Goal: Task Accomplishment & Management: Manage account settings

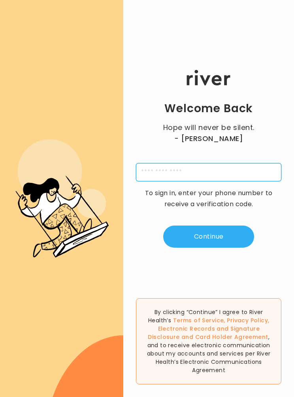
click at [150, 180] on input "tel" at bounding box center [208, 172] width 145 height 18
type input "**********"
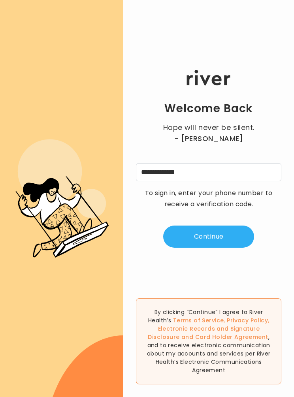
click at [188, 241] on button "Continue" at bounding box center [208, 236] width 91 height 22
click at [173, 178] on input "tel" at bounding box center [169, 172] width 18 height 18
type input "*"
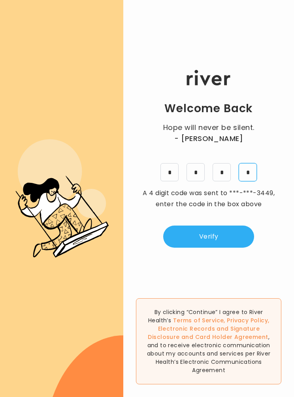
type input "*"
click at [192, 246] on button "Verify" at bounding box center [208, 236] width 91 height 22
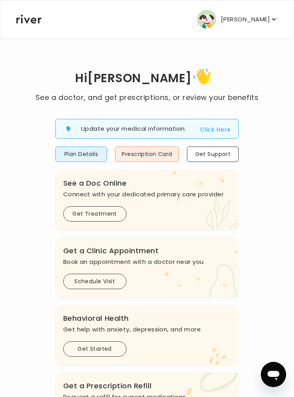
click at [237, 11] on button "[PERSON_NAME]" at bounding box center [237, 19] width 81 height 19
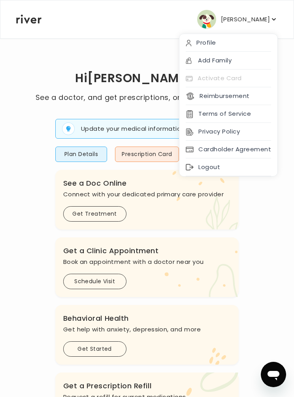
click at [61, 85] on h1 "Hi [PERSON_NAME]" at bounding box center [147, 79] width 223 height 26
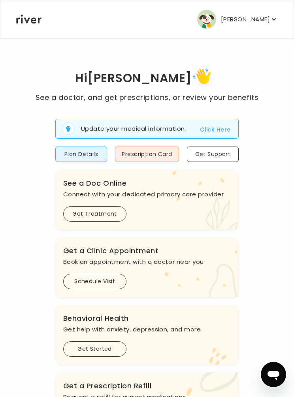
click at [86, 152] on button "Plan Details" at bounding box center [81, 154] width 52 height 15
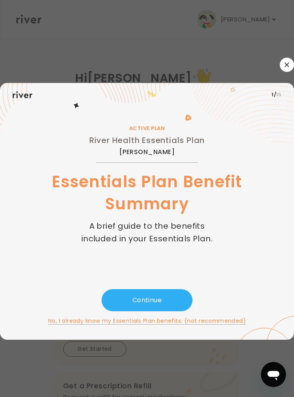
click at [289, 72] on button "button" at bounding box center [287, 65] width 14 height 14
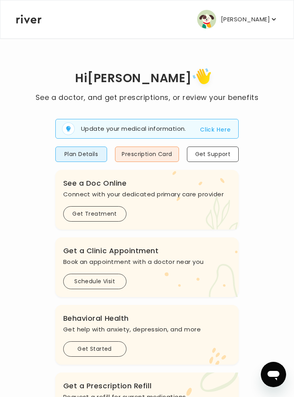
click at [140, 155] on button "Prescription Card" at bounding box center [147, 154] width 64 height 15
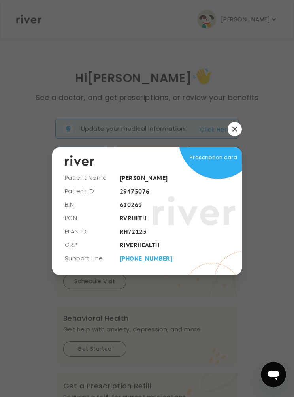
scroll to position [28, 0]
click at [235, 127] on icon "button" at bounding box center [234, 129] width 5 height 5
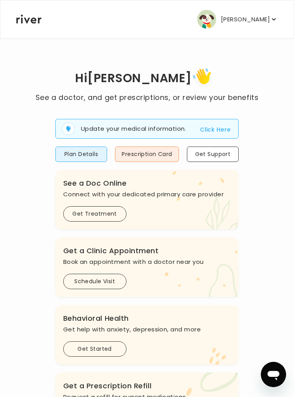
click at [70, 160] on button "Plan Details" at bounding box center [81, 154] width 52 height 15
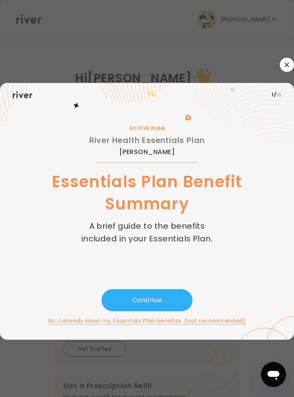
click at [130, 289] on button "Continue" at bounding box center [146, 300] width 91 height 22
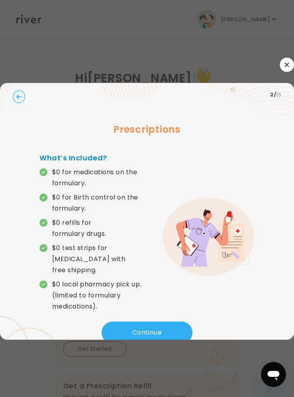
click at [126, 321] on button "Continue" at bounding box center [146, 332] width 91 height 22
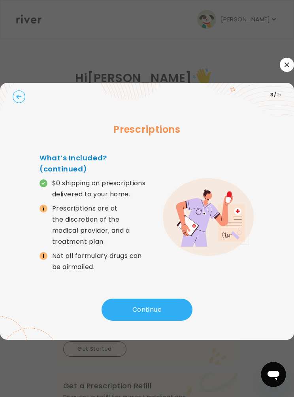
click at [129, 299] on button "Continue" at bounding box center [146, 310] width 91 height 22
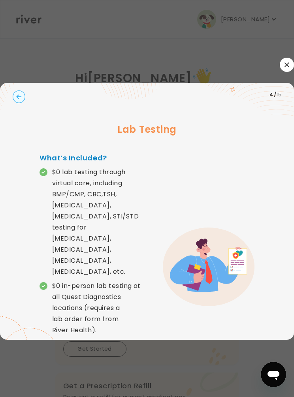
scroll to position [0, 0]
click at [16, 103] on circle "button" at bounding box center [19, 96] width 12 height 12
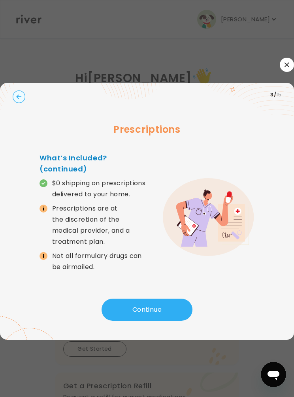
click at [17, 103] on circle "button" at bounding box center [19, 96] width 12 height 12
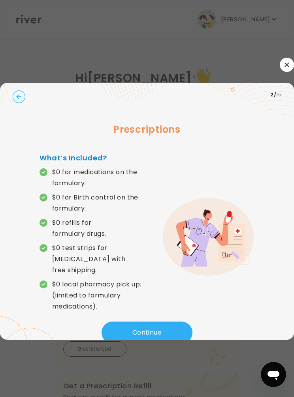
click at [144, 340] on button "Continue" at bounding box center [146, 332] width 91 height 22
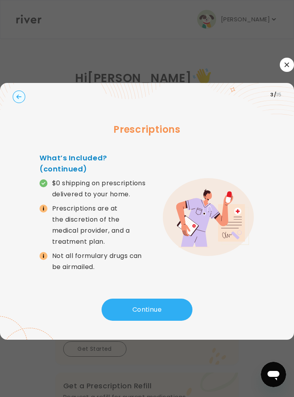
click at [137, 321] on button "Continue" at bounding box center [146, 310] width 91 height 22
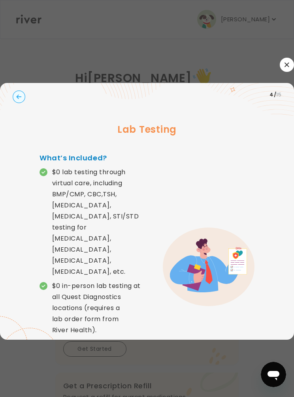
scroll to position [28, 0]
click at [292, 58] on div at bounding box center [147, 65] width 294 height 14
click at [280, 58] on button "button" at bounding box center [287, 65] width 14 height 14
